Goal: Use online tool/utility: Utilize a website feature to perform a specific function

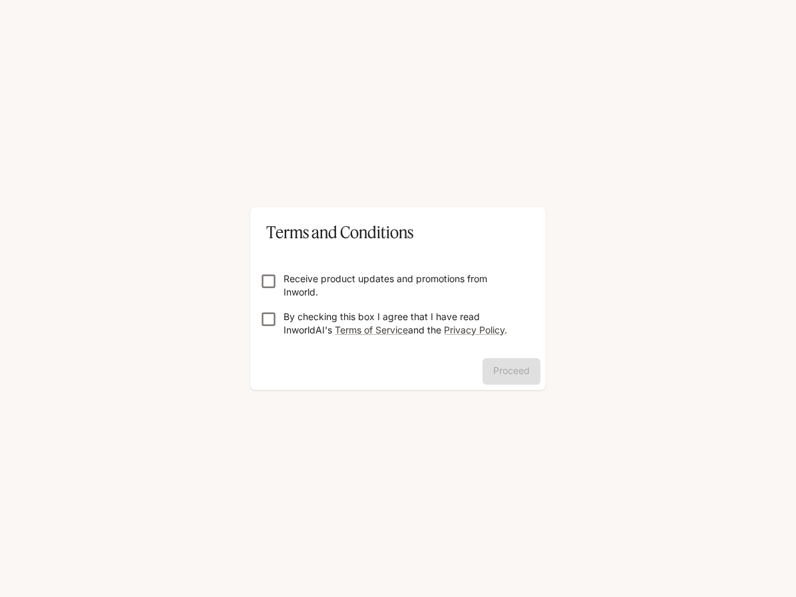
click at [289, 323] on p "By checking this box I agree that I have read InworldAI's Terms of Service and …" at bounding box center [402, 323] width 239 height 27
click at [498, 372] on button "Proceed" at bounding box center [511, 371] width 58 height 27
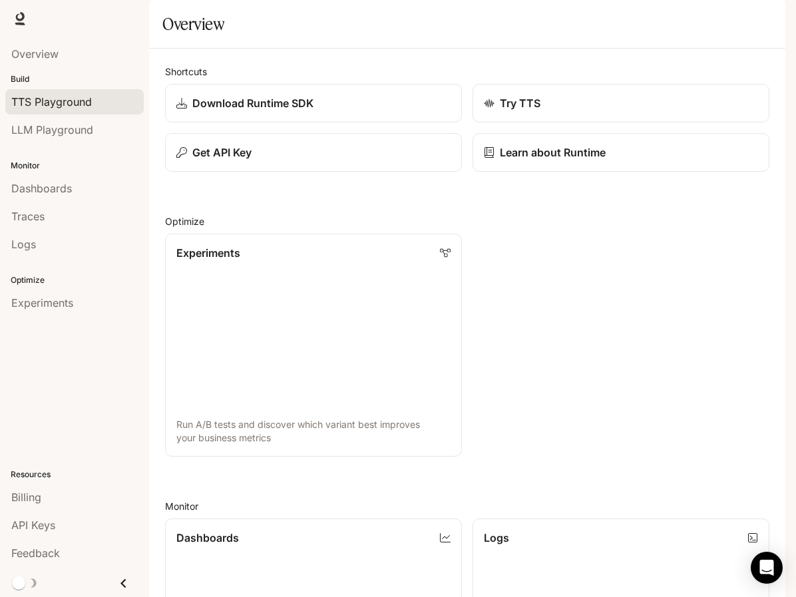
click at [72, 95] on span "TTS Playground" at bounding box center [51, 102] width 80 height 16
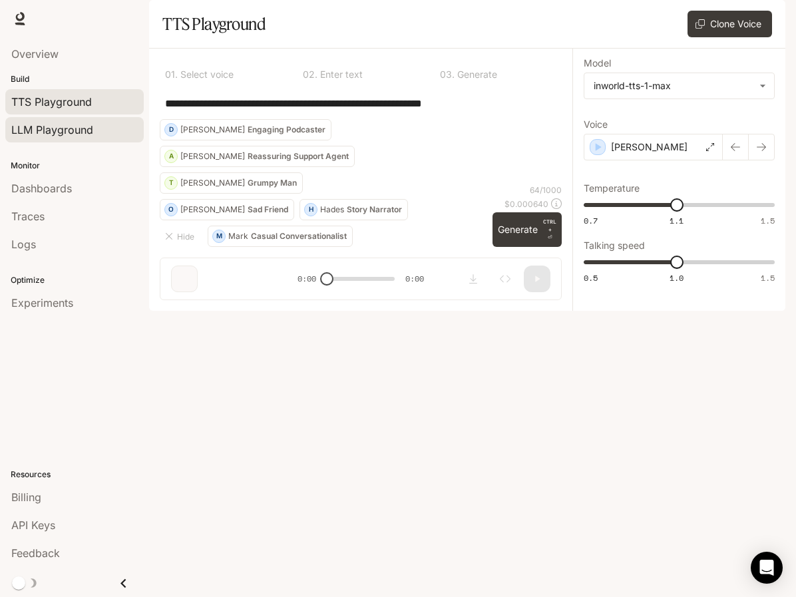
click at [100, 132] on div "LLM Playground" at bounding box center [74, 130] width 126 height 16
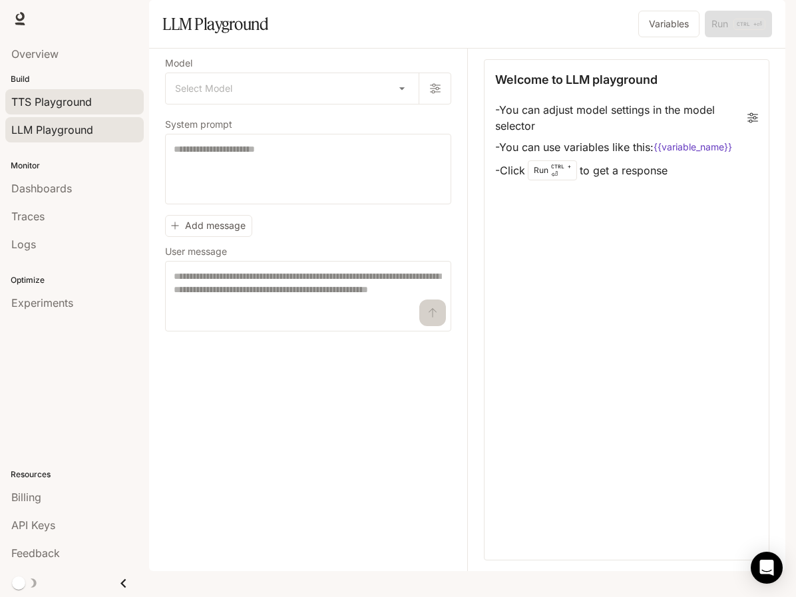
click at [130, 102] on div "TTS Playground" at bounding box center [74, 102] width 126 height 16
